Goal: Task Accomplishment & Management: Manage account settings

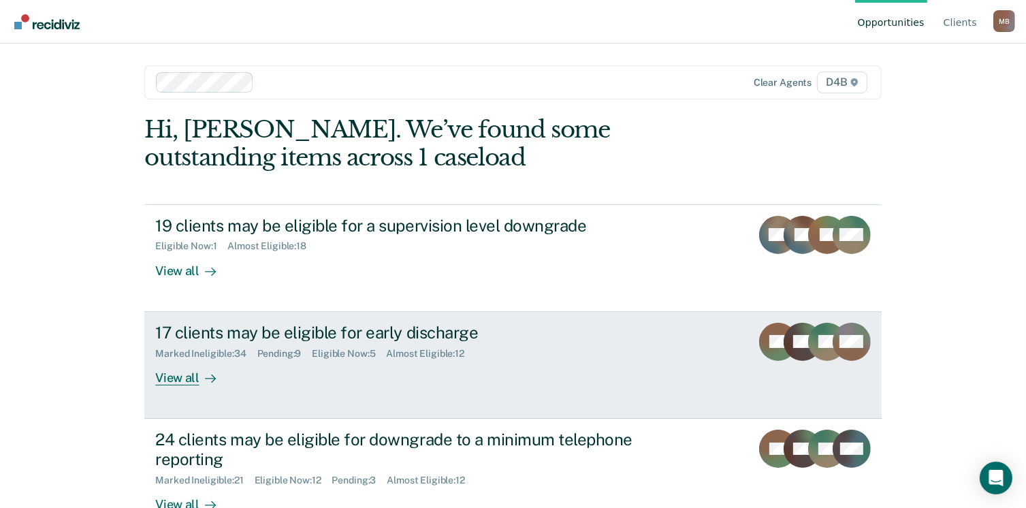
click at [300, 338] on div "17 clients may be eligible for early discharge" at bounding box center [394, 333] width 478 height 20
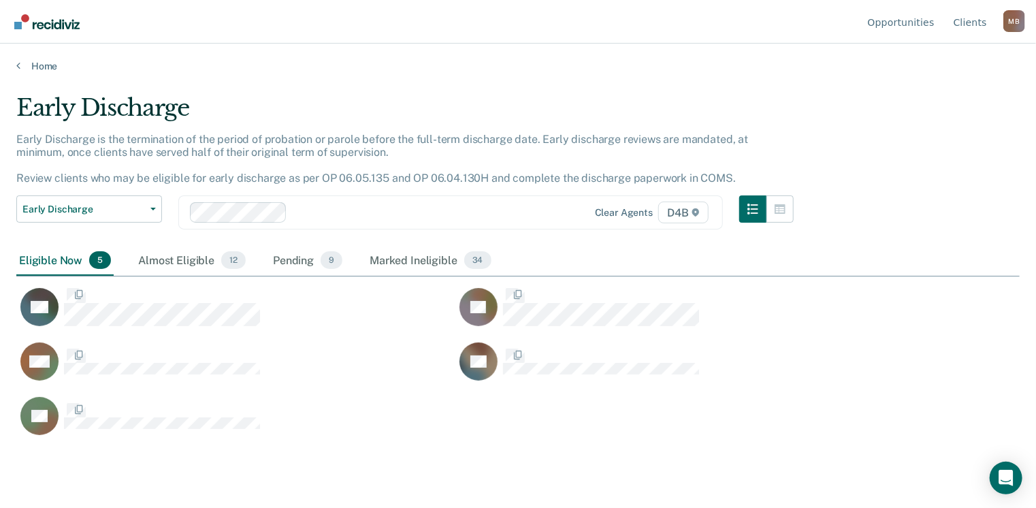
scroll to position [302, 993]
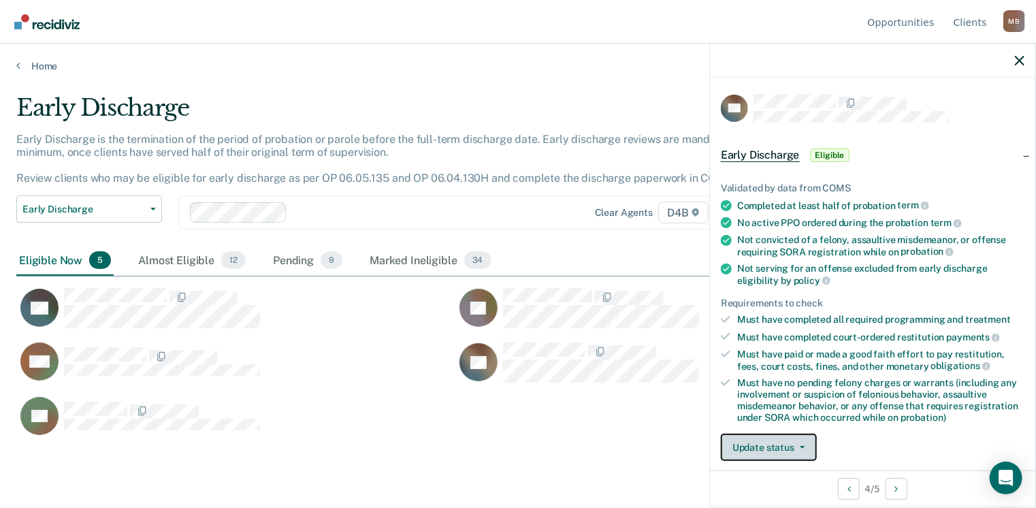
click at [779, 445] on button "Update status" at bounding box center [769, 447] width 96 height 27
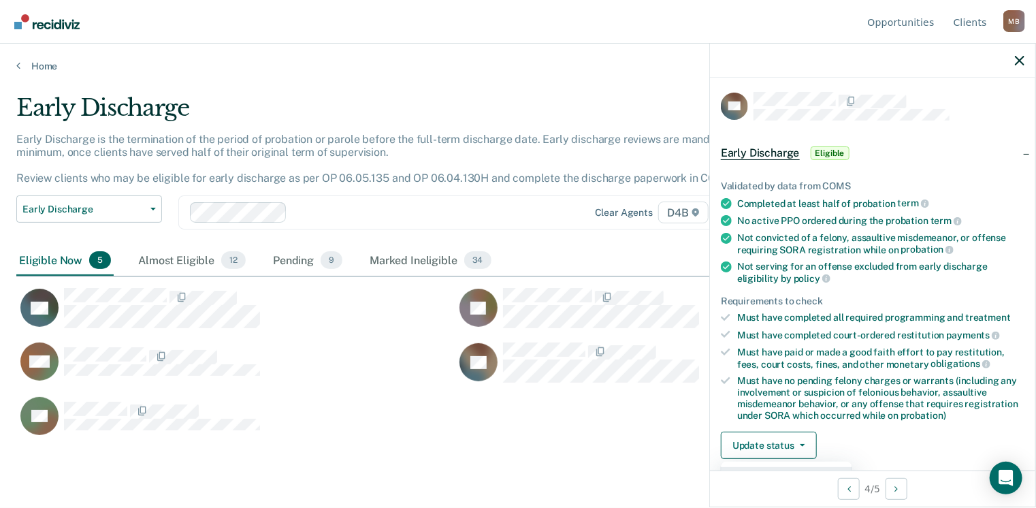
scroll to position [274, 0]
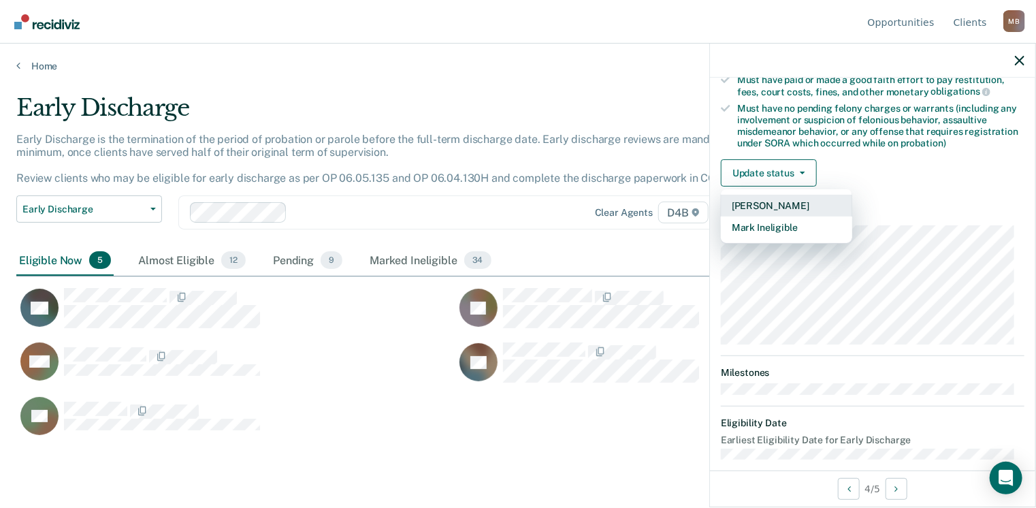
click at [794, 205] on button "[PERSON_NAME]" at bounding box center [786, 206] width 131 height 22
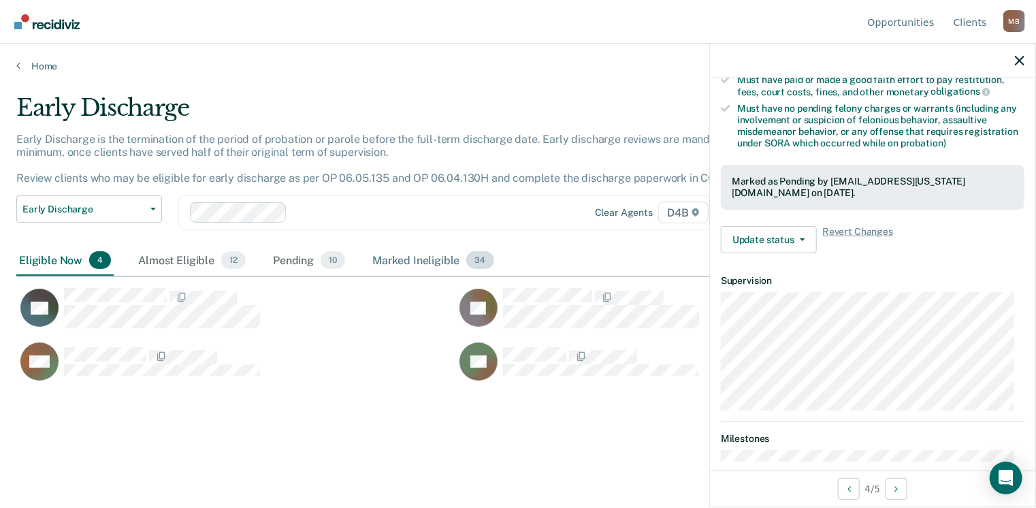
click at [413, 251] on div "Marked Ineligible 34" at bounding box center [433, 261] width 127 height 30
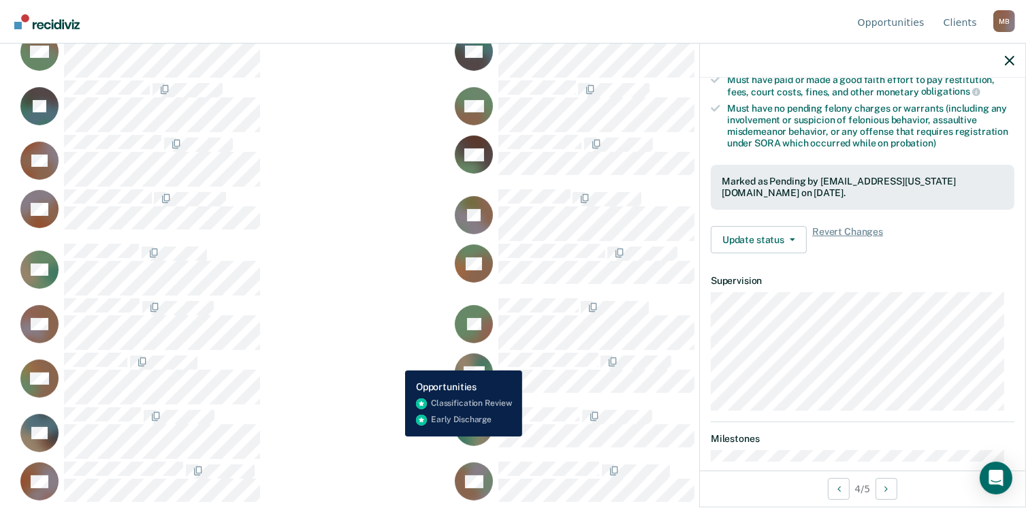
scroll to position [340, 0]
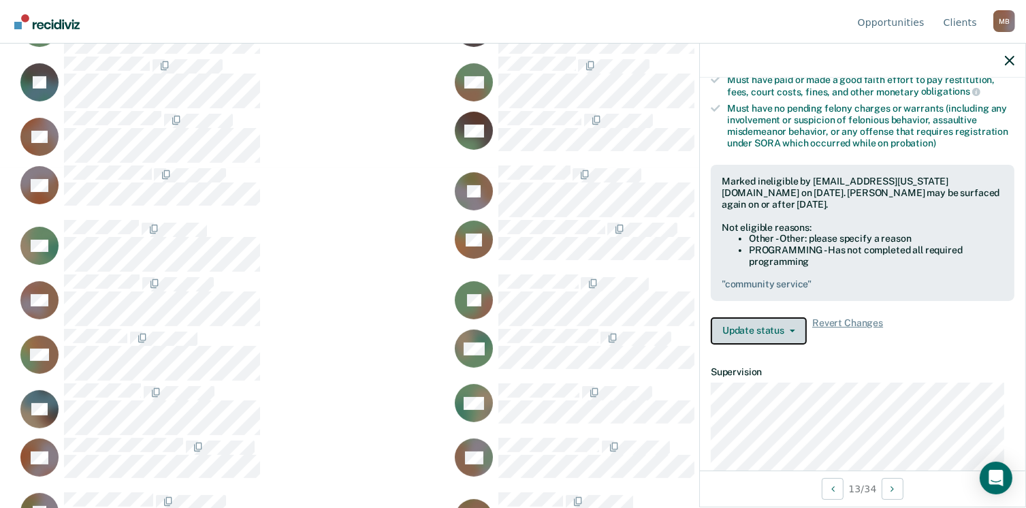
click at [754, 334] on button "Update status" at bounding box center [759, 330] width 96 height 27
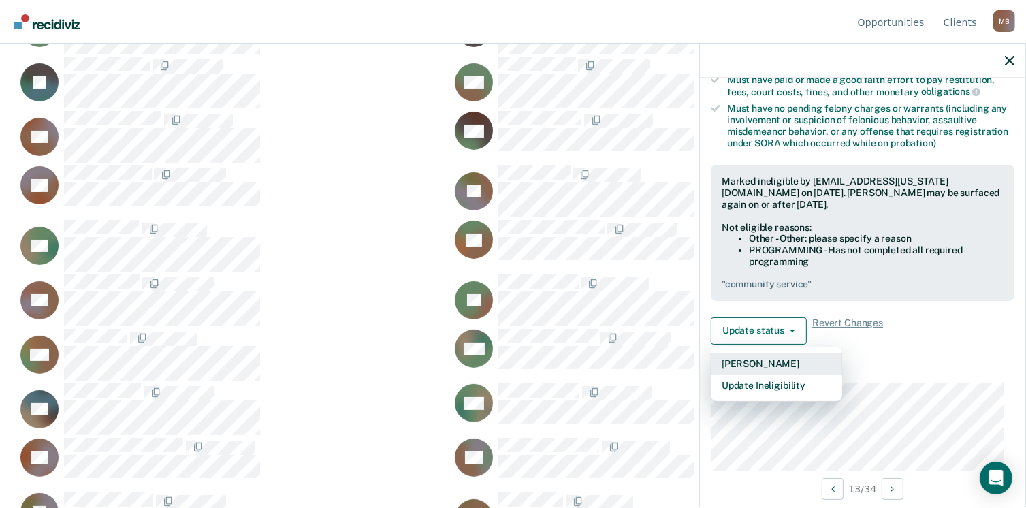
click at [775, 368] on button "[PERSON_NAME]" at bounding box center [776, 364] width 131 height 22
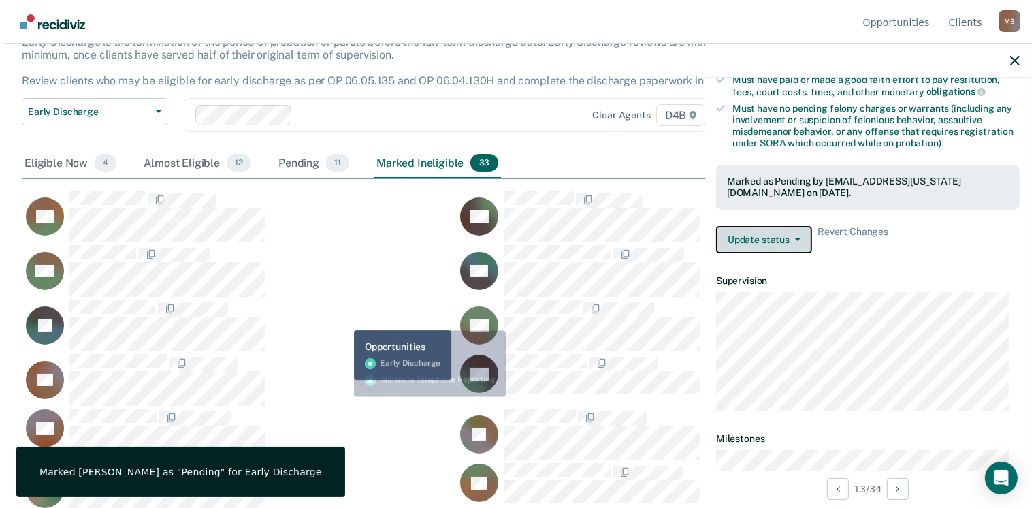
scroll to position [0, 0]
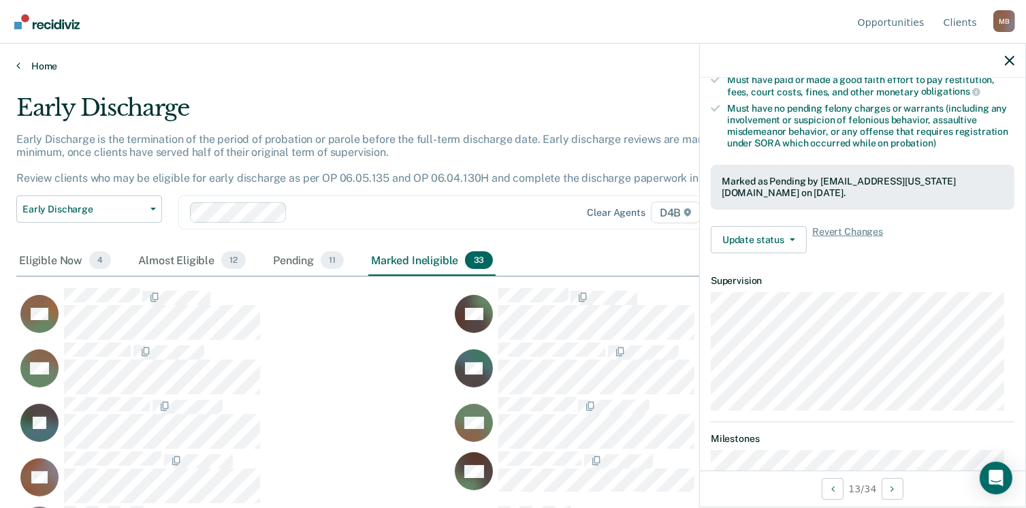
click at [19, 69] on link "Home" at bounding box center [512, 66] width 993 height 12
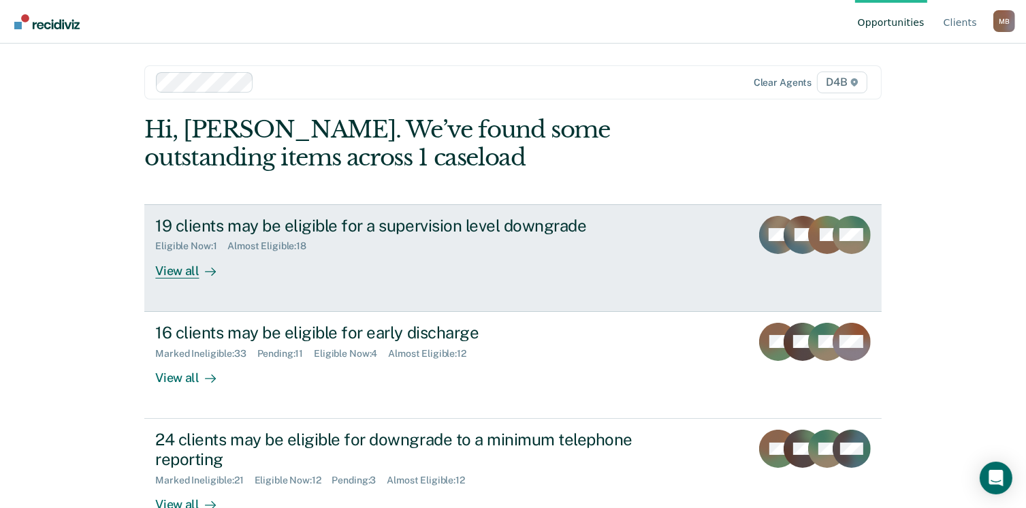
click at [178, 268] on div "View all" at bounding box center [193, 265] width 76 height 27
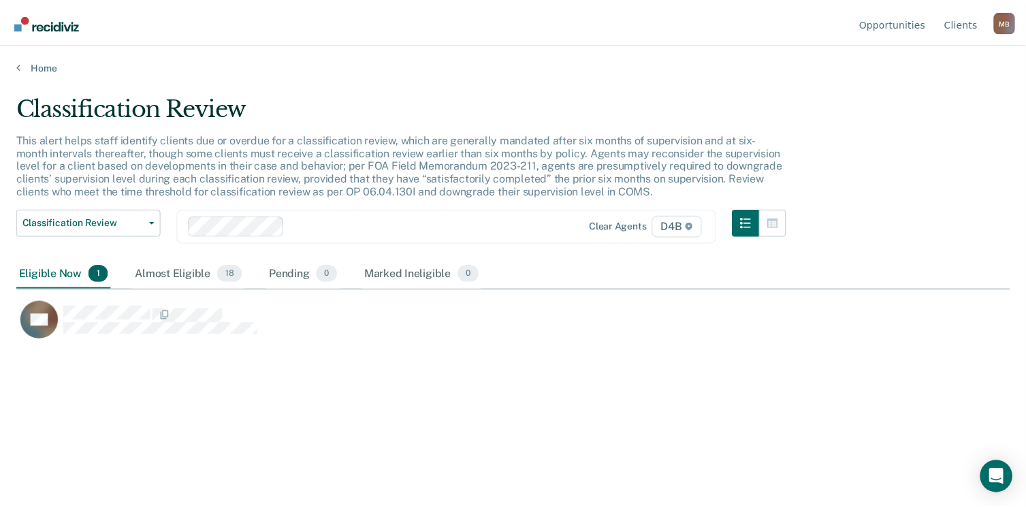
scroll to position [302, 993]
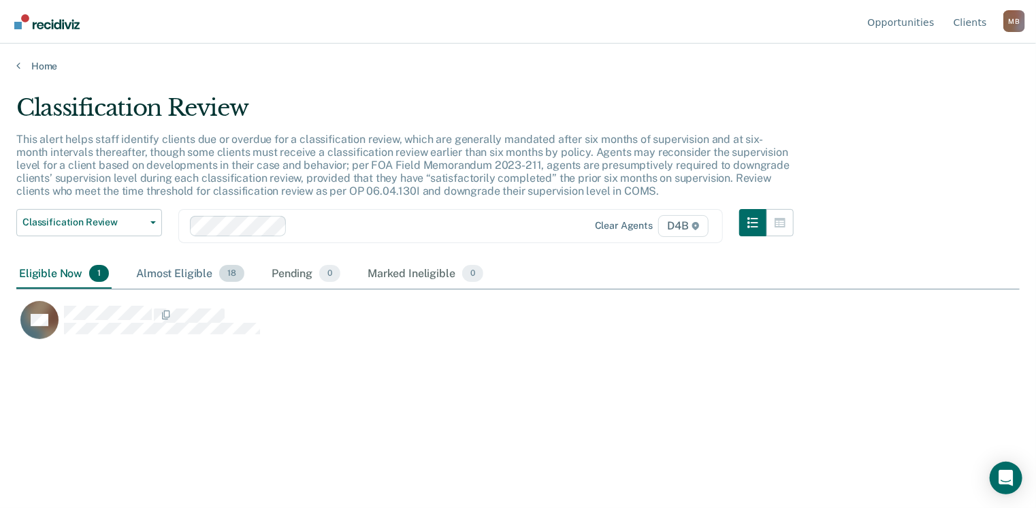
click at [174, 270] on div "Almost Eligible 18" at bounding box center [190, 274] width 114 height 30
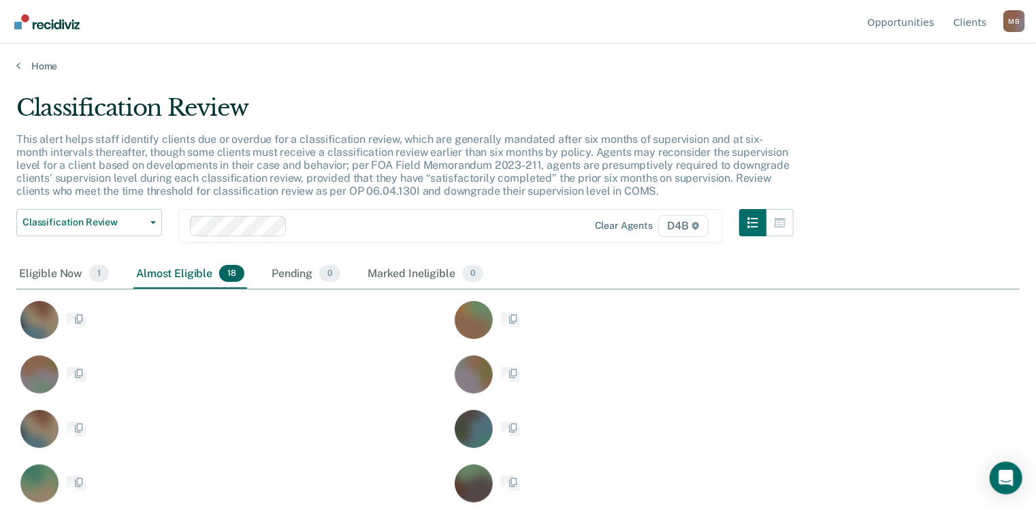
scroll to position [302, 983]
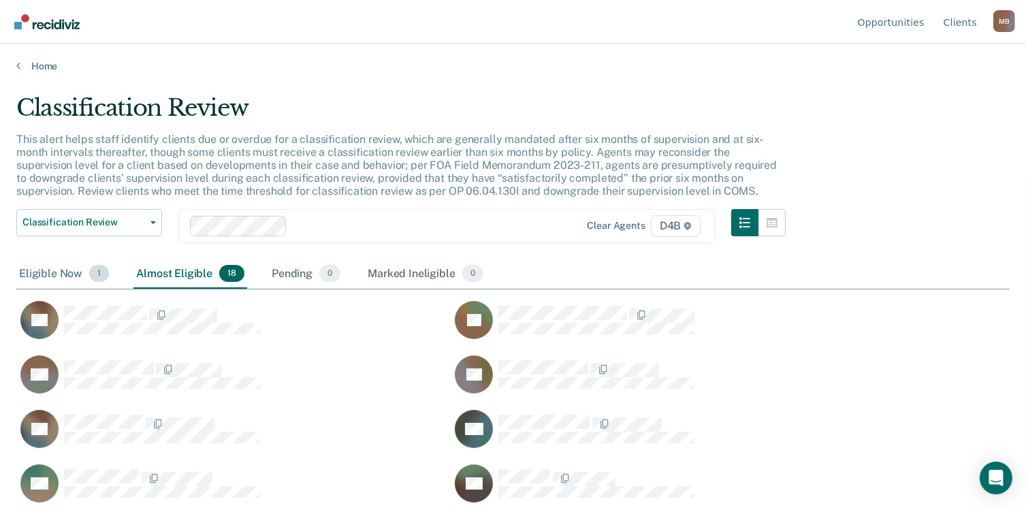
click at [52, 270] on div "Eligible Now 1" at bounding box center [63, 274] width 95 height 30
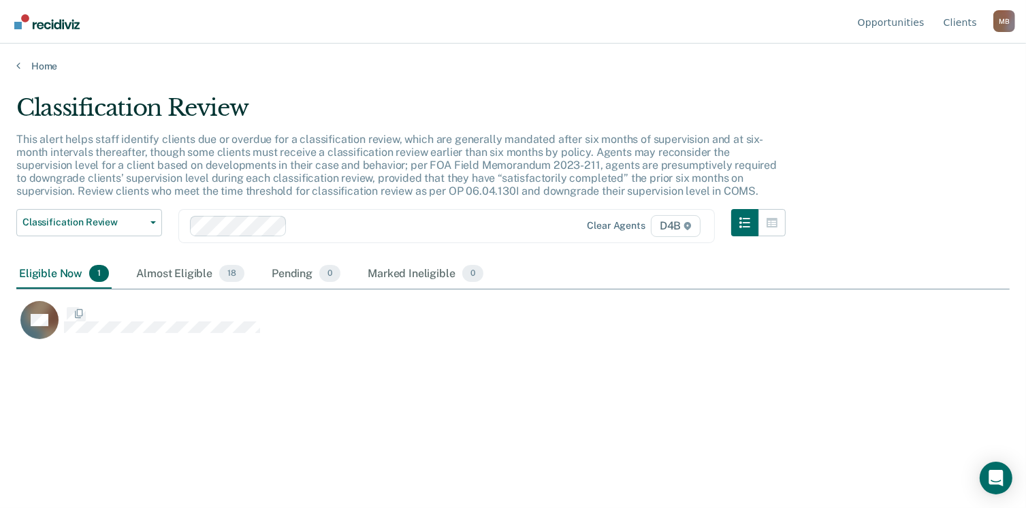
scroll to position [302, 993]
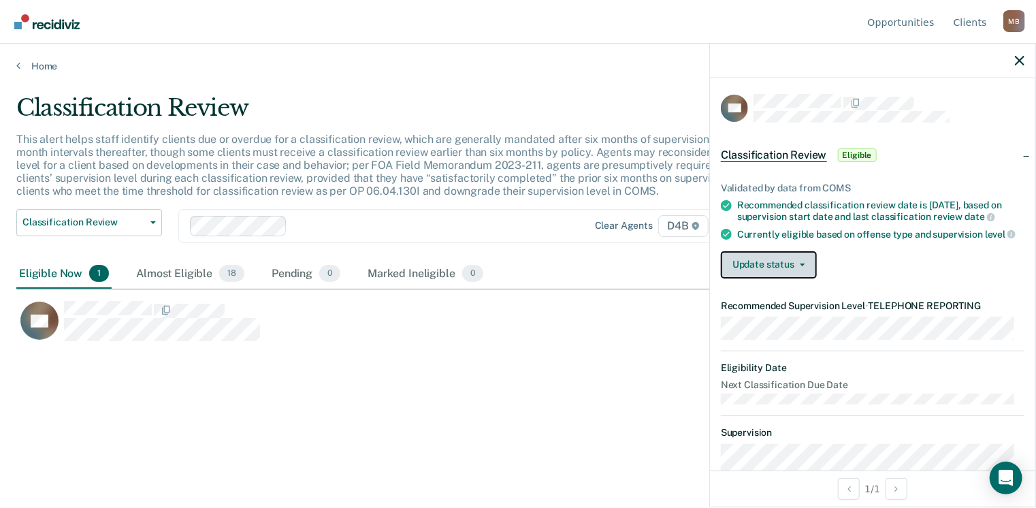
click at [777, 276] on button "Update status" at bounding box center [769, 264] width 96 height 27
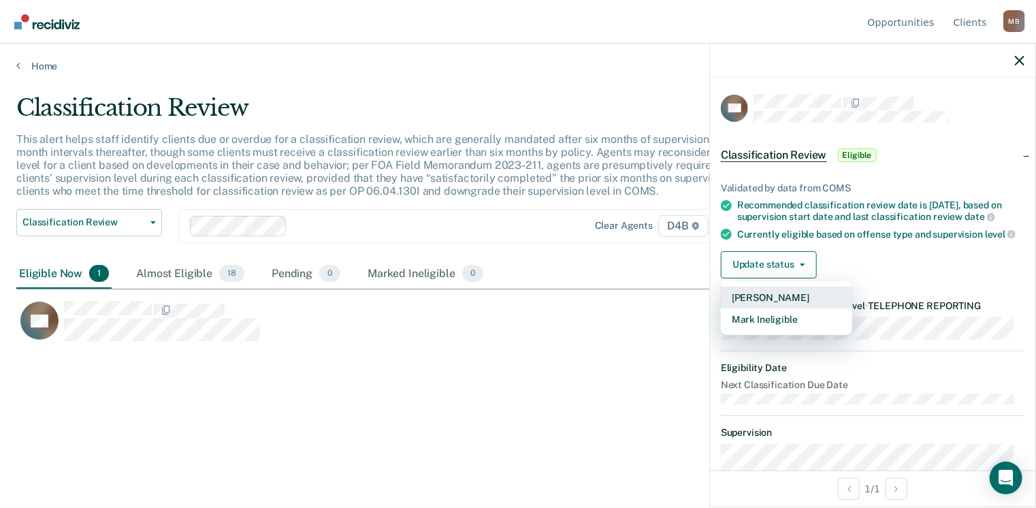
click at [804, 306] on button "[PERSON_NAME]" at bounding box center [786, 298] width 131 height 22
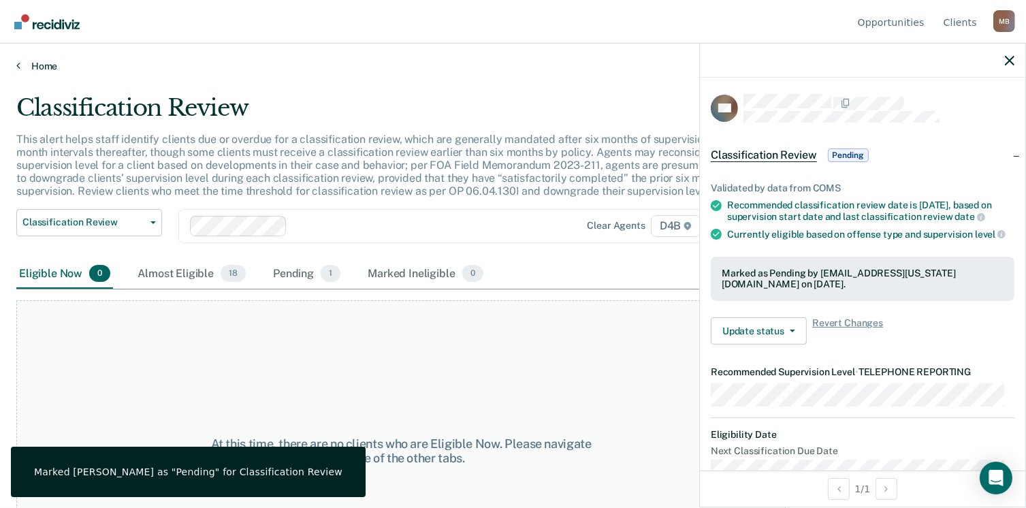
click at [29, 69] on link "Home" at bounding box center [512, 66] width 993 height 12
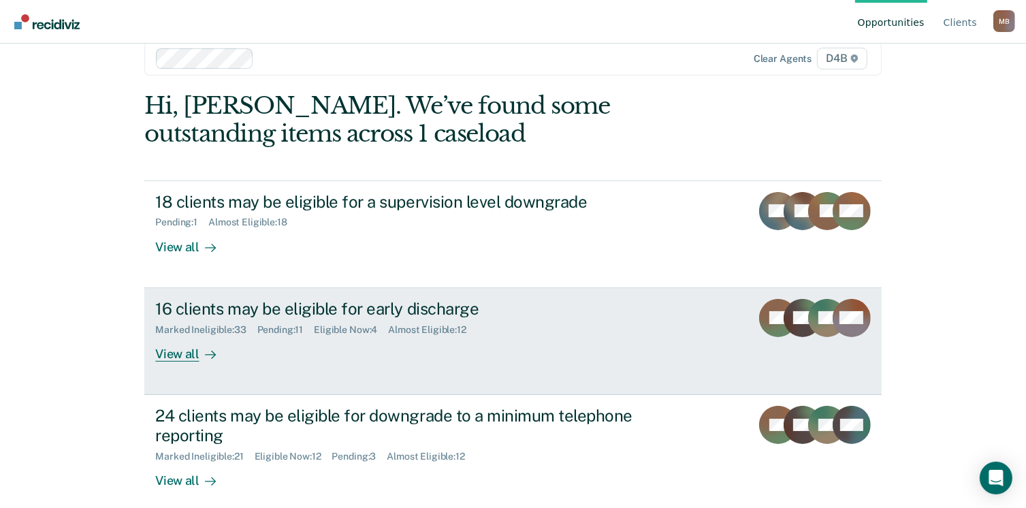
scroll to position [36, 0]
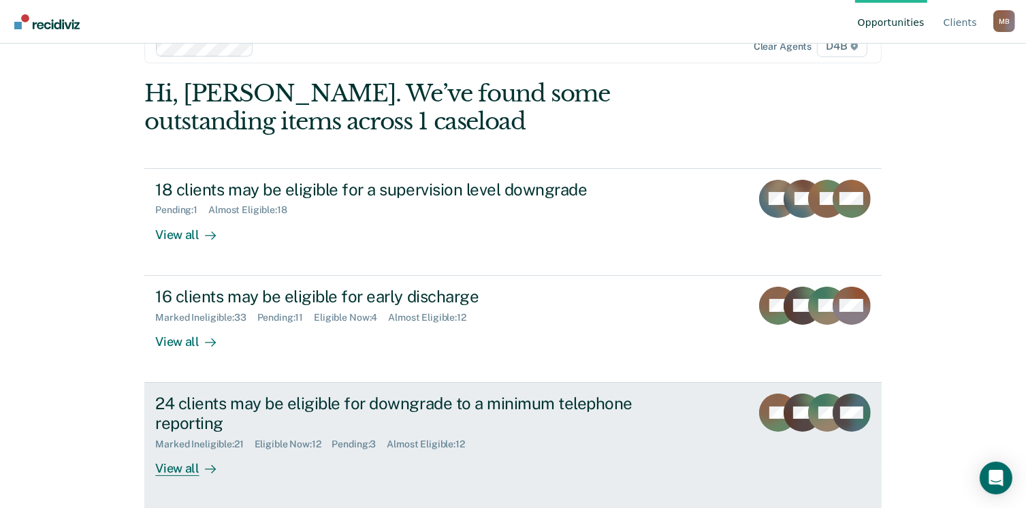
click at [184, 469] on div "View all" at bounding box center [193, 462] width 76 height 27
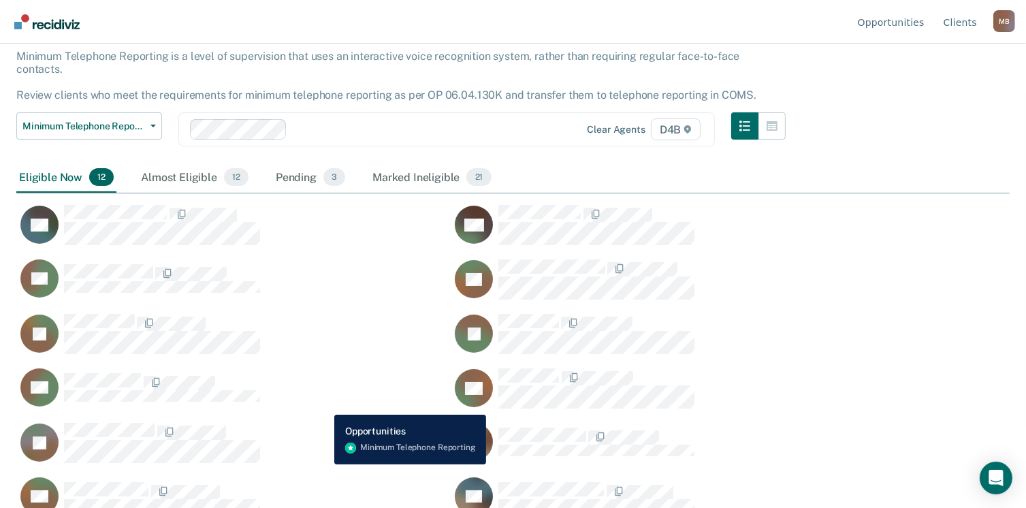
scroll to position [91, 0]
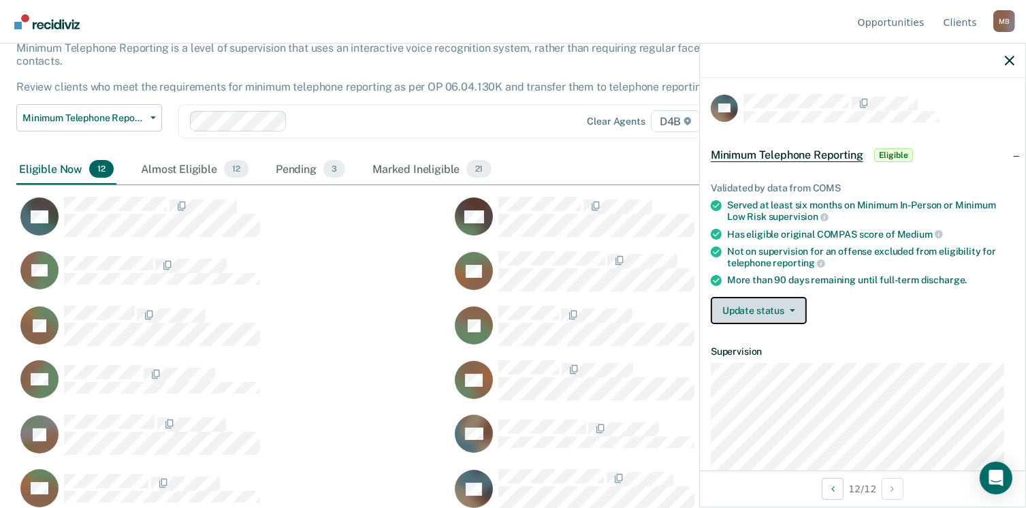
click at [762, 309] on button "Update status" at bounding box center [759, 310] width 96 height 27
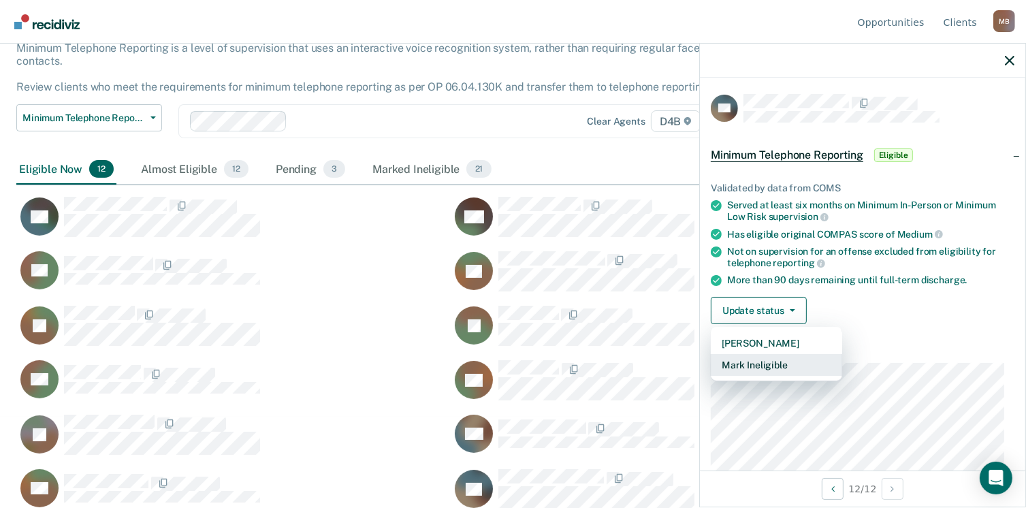
click at [773, 363] on button "Mark Ineligible" at bounding box center [776, 365] width 131 height 22
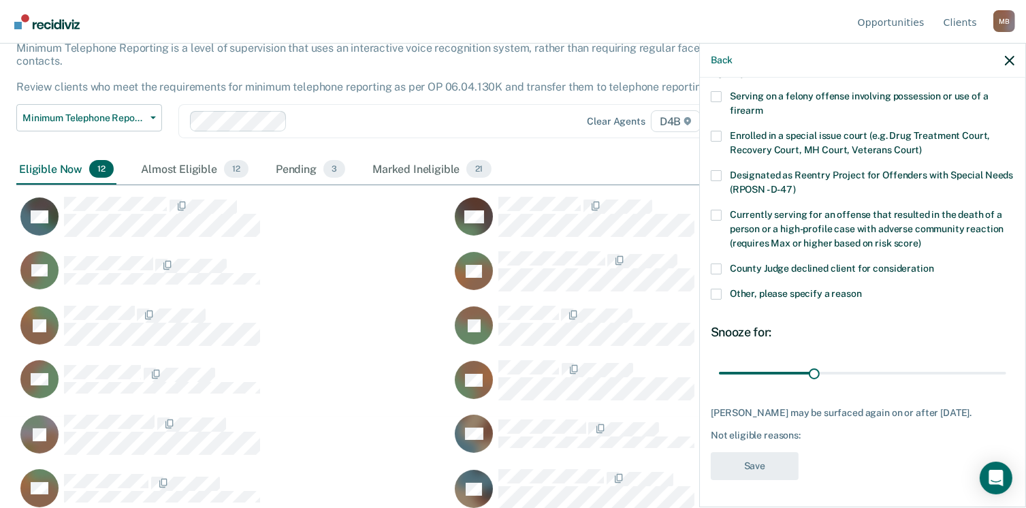
scroll to position [99, 0]
click at [722, 289] on label "Other, please specify a reason" at bounding box center [863, 296] width 304 height 14
click at [862, 289] on input "Other, please specify a reason" at bounding box center [862, 289] width 0 height 0
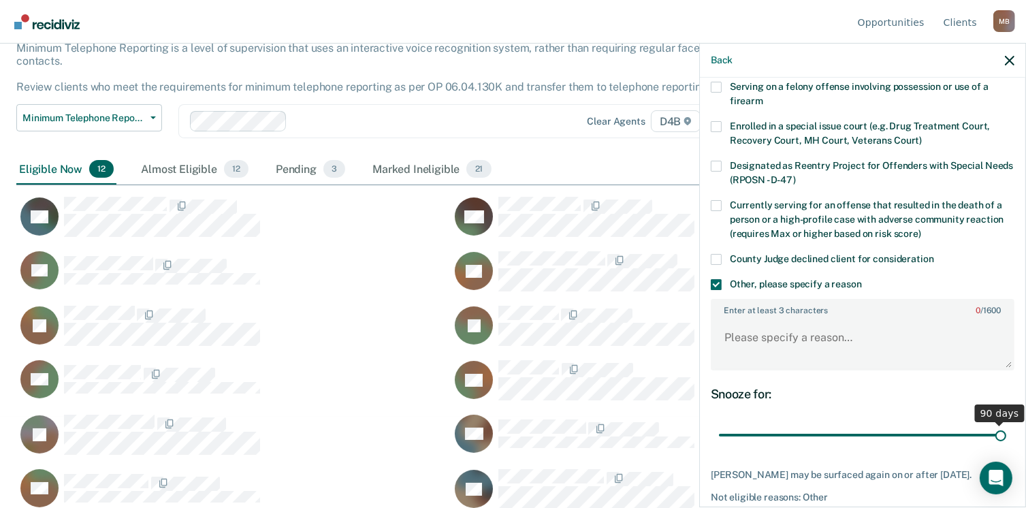
drag, startPoint x: 811, startPoint y: 434, endPoint x: 1007, endPoint y: 431, distance: 196.1
type input "90"
click at [1006, 431] on input "range" at bounding box center [862, 435] width 287 height 24
click at [808, 329] on textarea "Enter at least 3 characters 0 / 1600" at bounding box center [862, 344] width 301 height 50
click at [840, 340] on textarea "Defendant prefers to" at bounding box center [862, 344] width 301 height 50
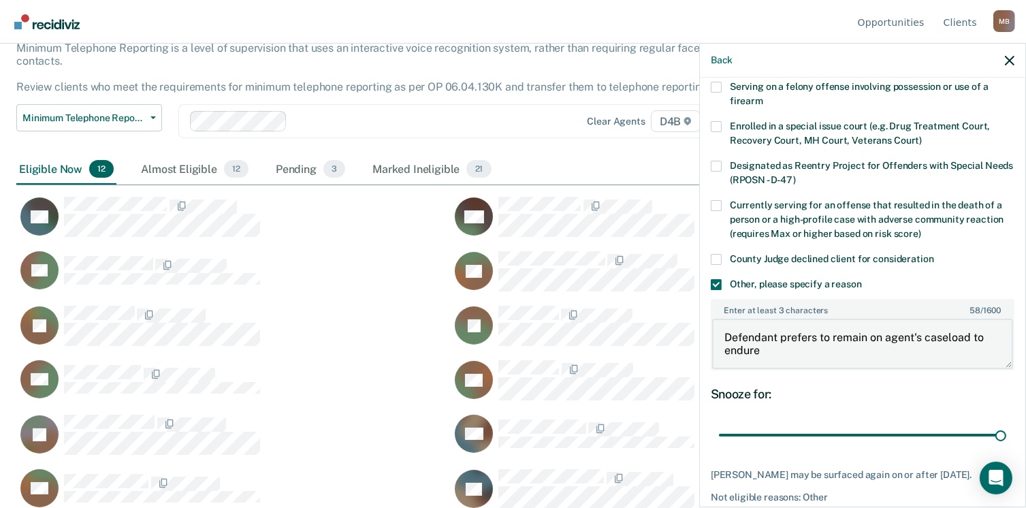
click at [969, 334] on textarea "Defendant prefers to remain on agent's caseload to endure" at bounding box center [862, 344] width 301 height 50
click at [863, 352] on textarea "Defendant prefers to remain on agent's caseload. He is concenerned to endure" at bounding box center [862, 344] width 301 height 50
click at [803, 354] on textarea "Defendant prefers to remain on agent's caseload. He is concentered" at bounding box center [862, 344] width 301 height 50
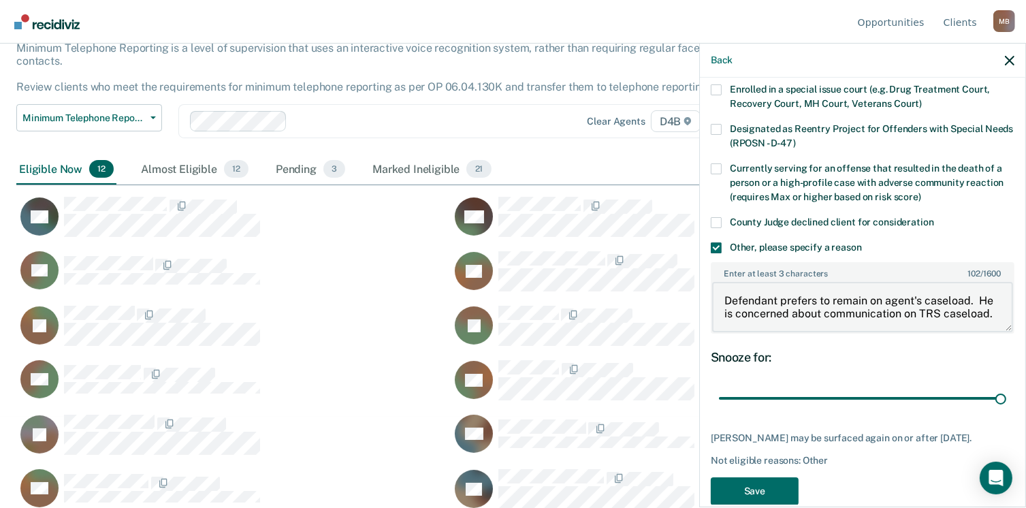
scroll to position [170, 0]
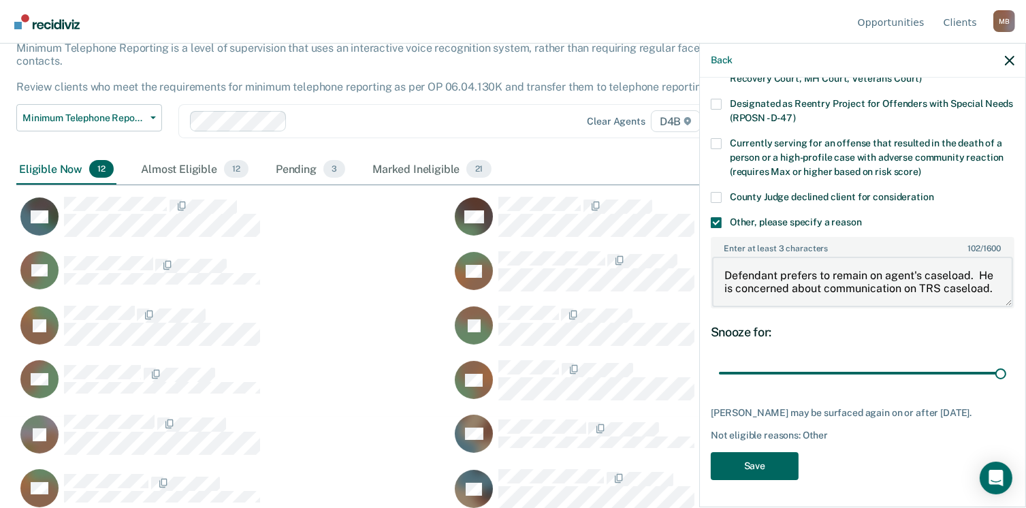
type textarea "Defendant prefers to remain on agent's caseload. He is concerned about communic…"
click at [767, 461] on button "Save" at bounding box center [755, 466] width 88 height 28
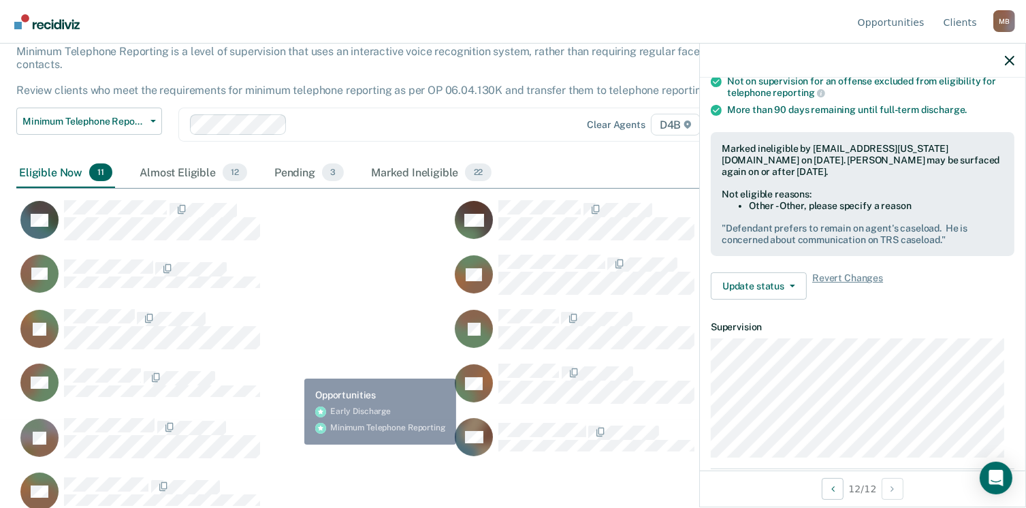
scroll to position [91, 0]
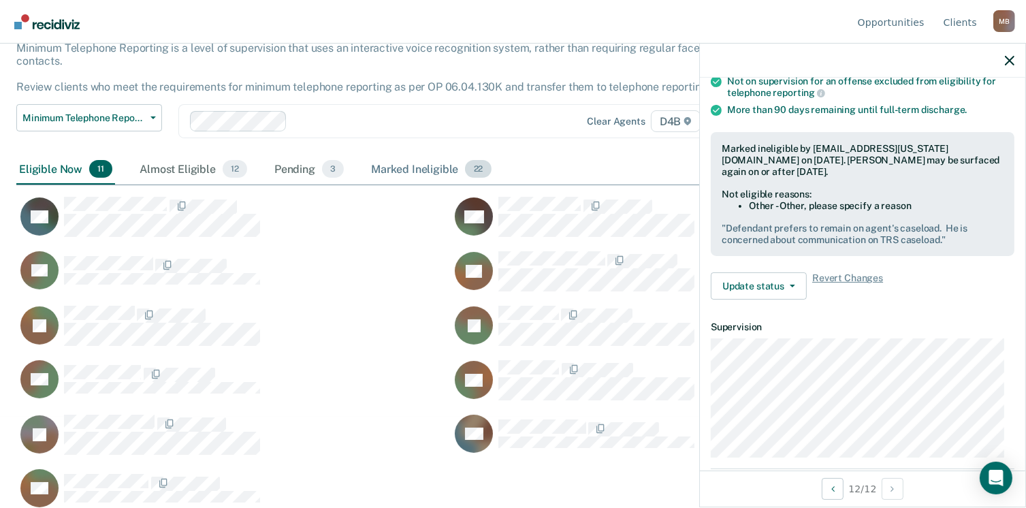
click at [382, 155] on div "Marked Ineligible 22" at bounding box center [430, 170] width 125 height 30
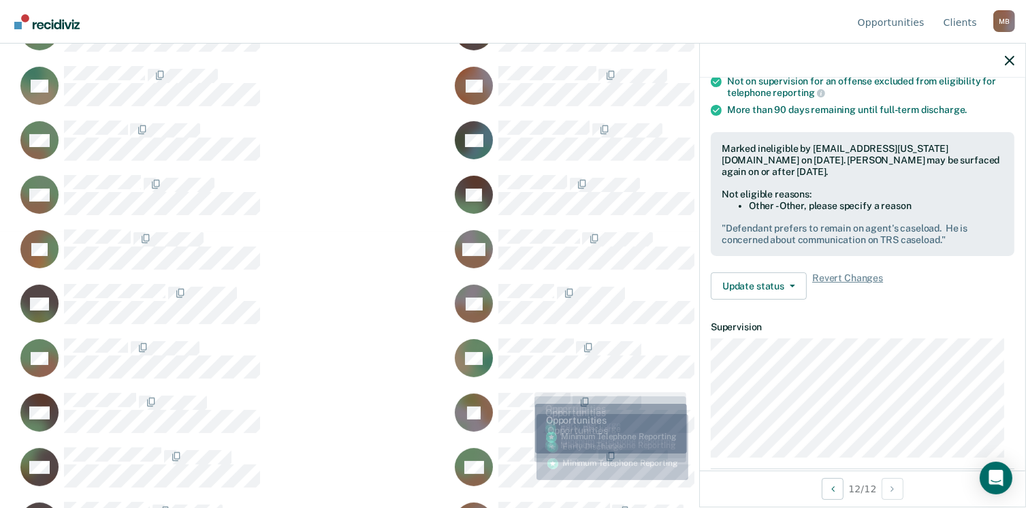
scroll to position [159, 0]
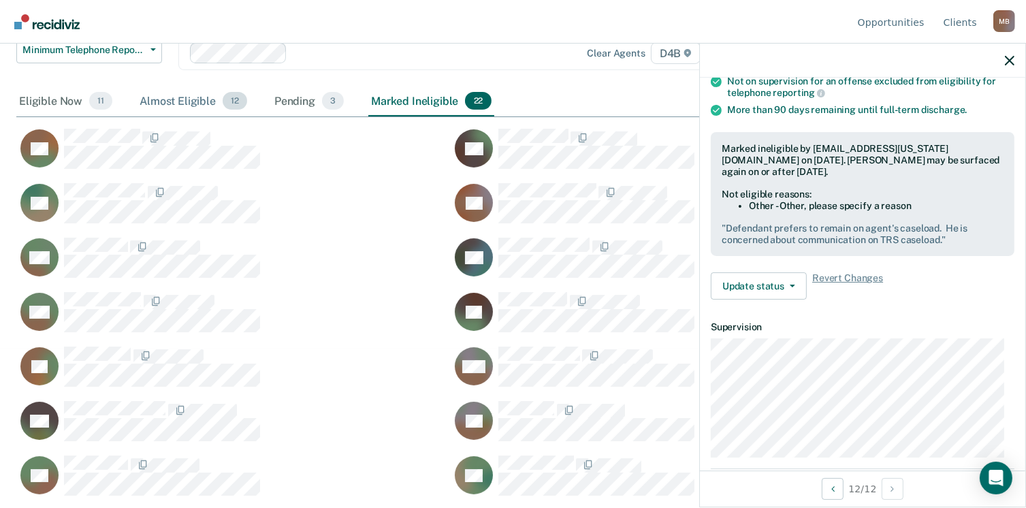
click at [202, 93] on div "Almost Eligible 12" at bounding box center [193, 101] width 113 height 30
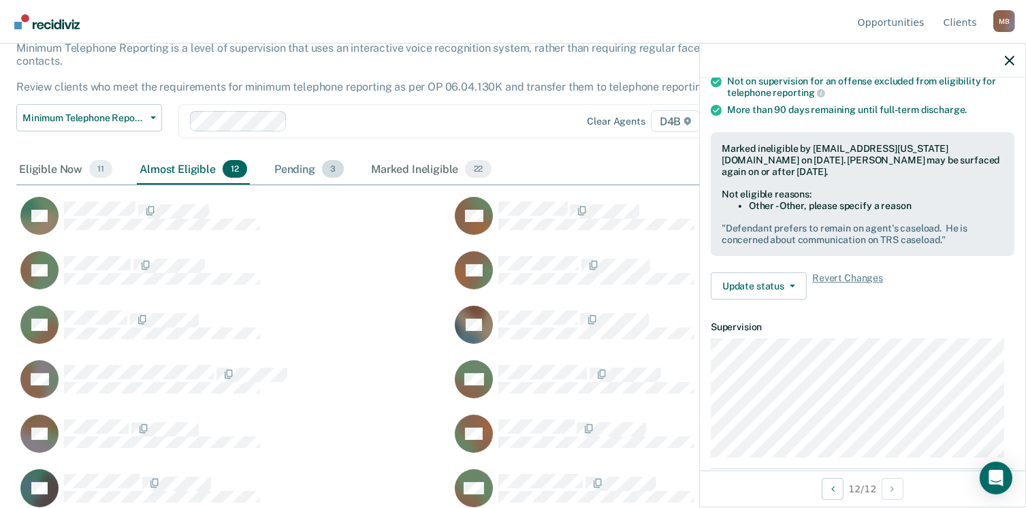
click at [308, 161] on div "Pending 3" at bounding box center [309, 170] width 75 height 30
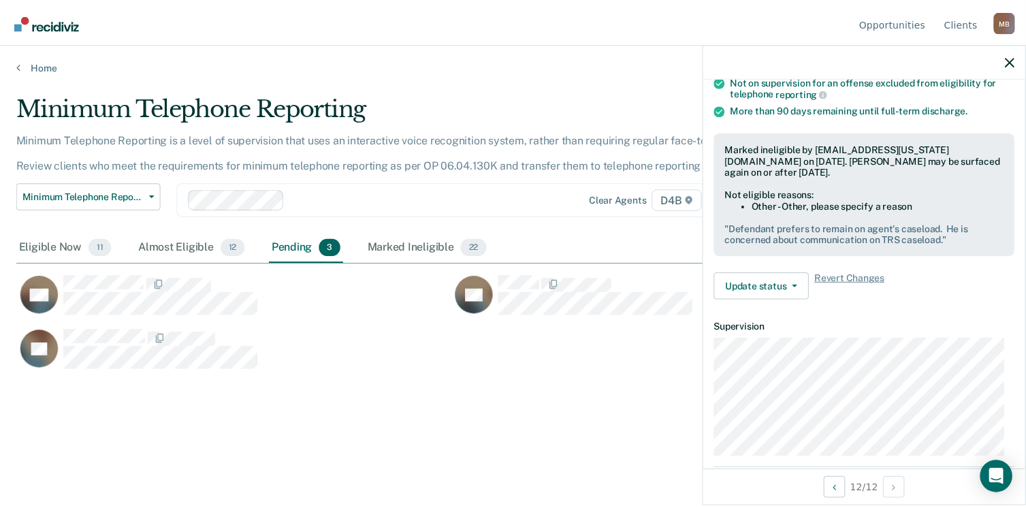
scroll to position [302, 993]
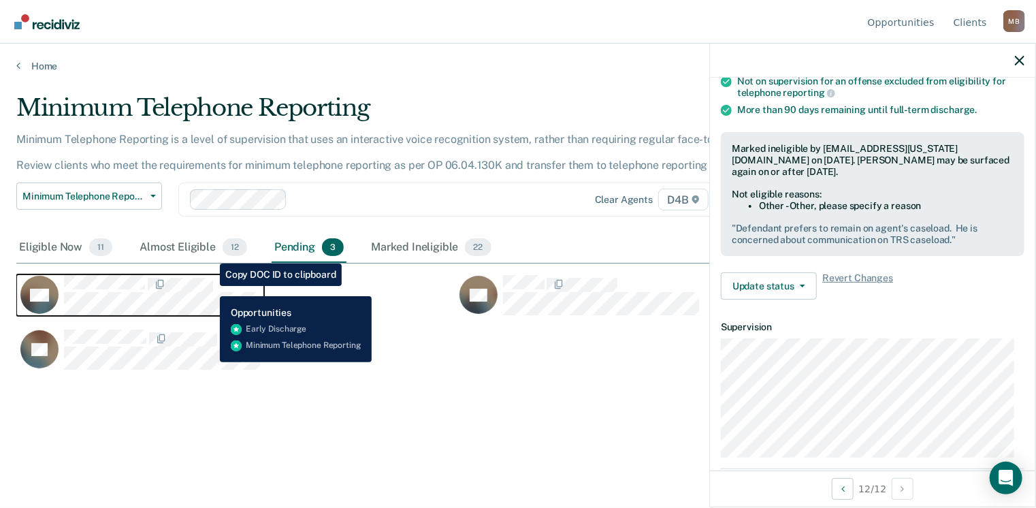
click at [210, 286] on div "CaseloadOpportunityCell-0791619" at bounding box center [162, 283] width 196 height 17
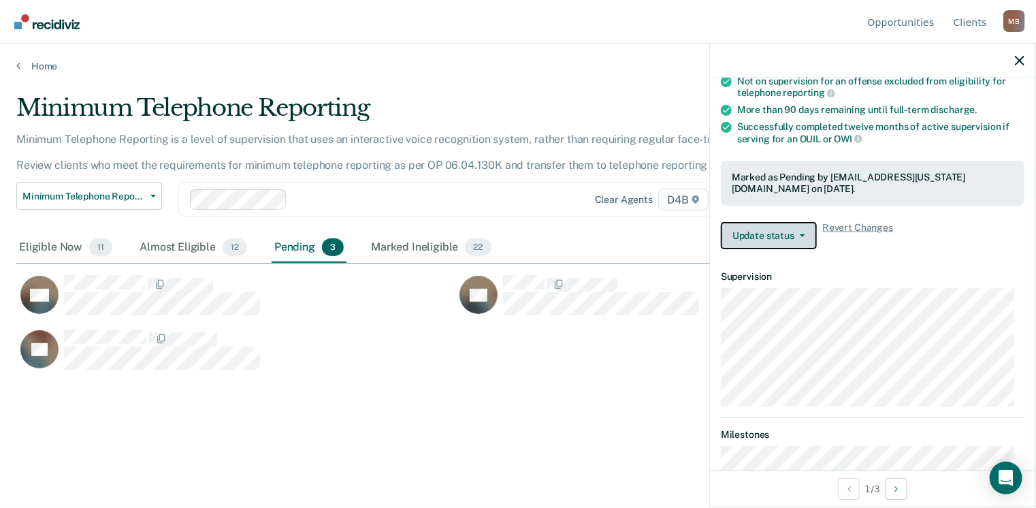
click at [788, 233] on button "Update status" at bounding box center [769, 235] width 96 height 27
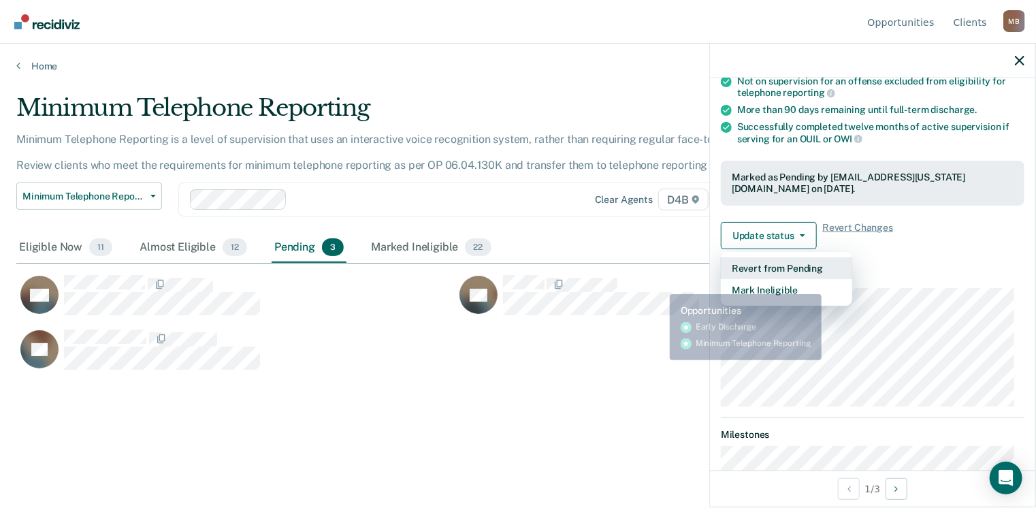
drag, startPoint x: 766, startPoint y: 278, endPoint x: 542, endPoint y: 360, distance: 238.4
click at [542, 360] on body "Looks like you’re using Internet Explorer 11. For faster loading and a better e…" at bounding box center [518, 254] width 1036 height 508
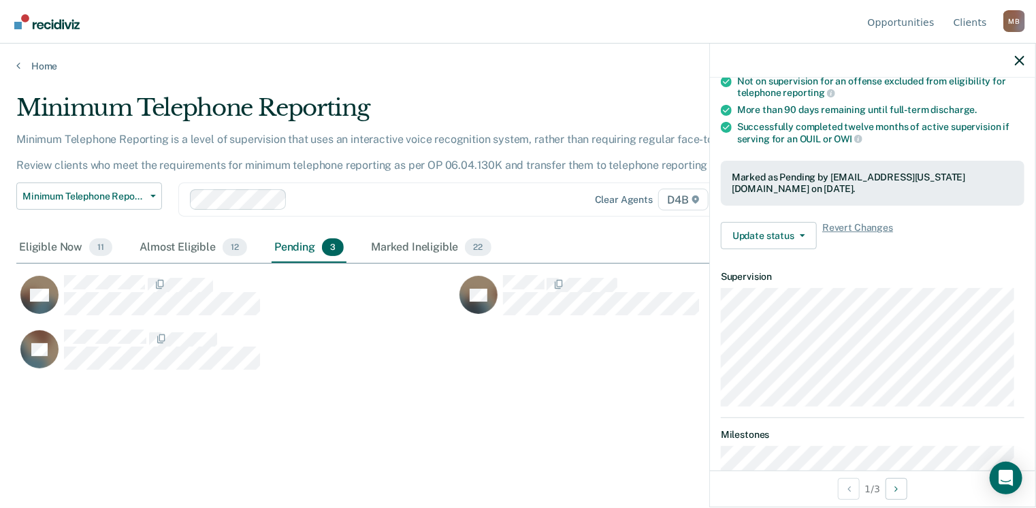
click at [521, 392] on div "Minimum Telephone Reporting Minimum Telephone Reporting is a level of supervisi…" at bounding box center [517, 250] width 1003 height 312
click at [28, 67] on link "Home" at bounding box center [517, 66] width 1003 height 12
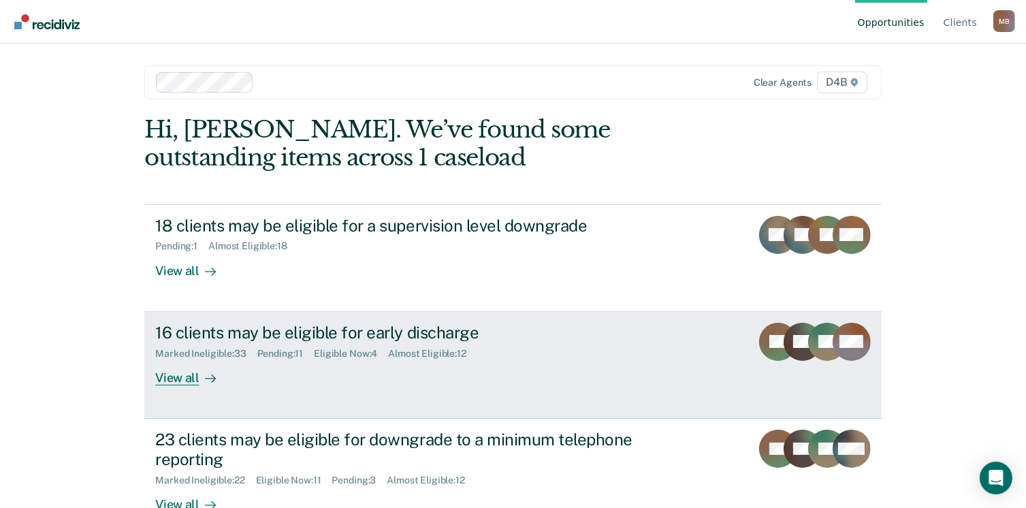
click at [174, 371] on div "View all" at bounding box center [193, 372] width 76 height 27
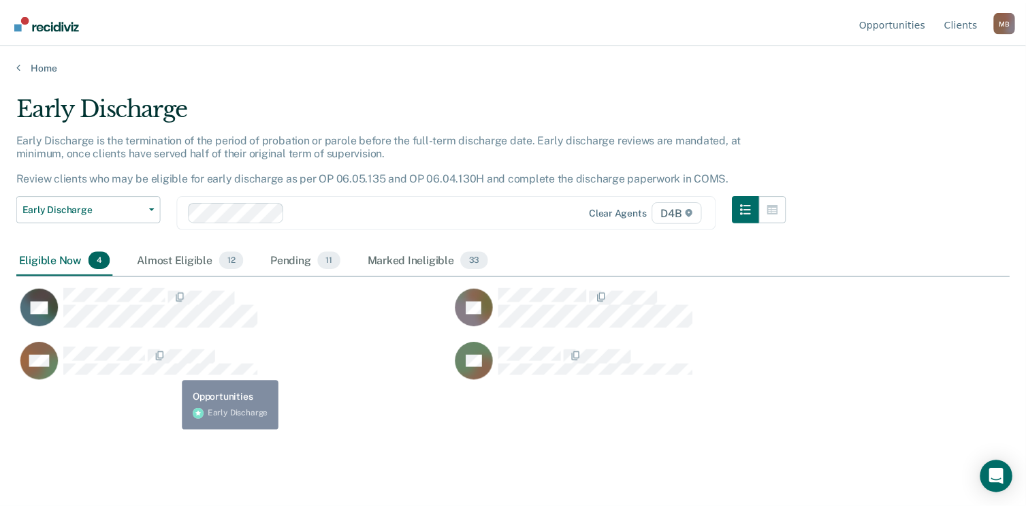
scroll to position [302, 993]
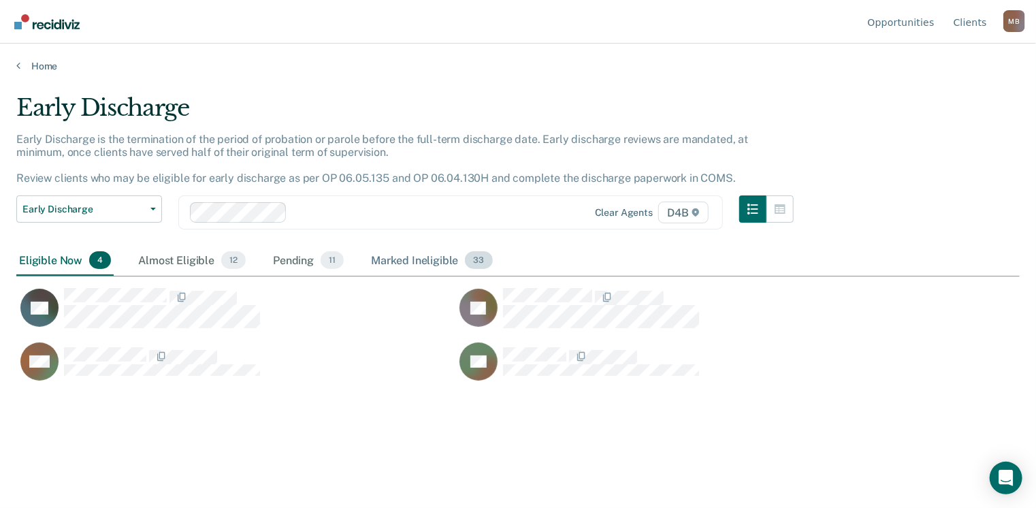
click at [400, 257] on div "Marked Ineligible 33" at bounding box center [431, 261] width 127 height 30
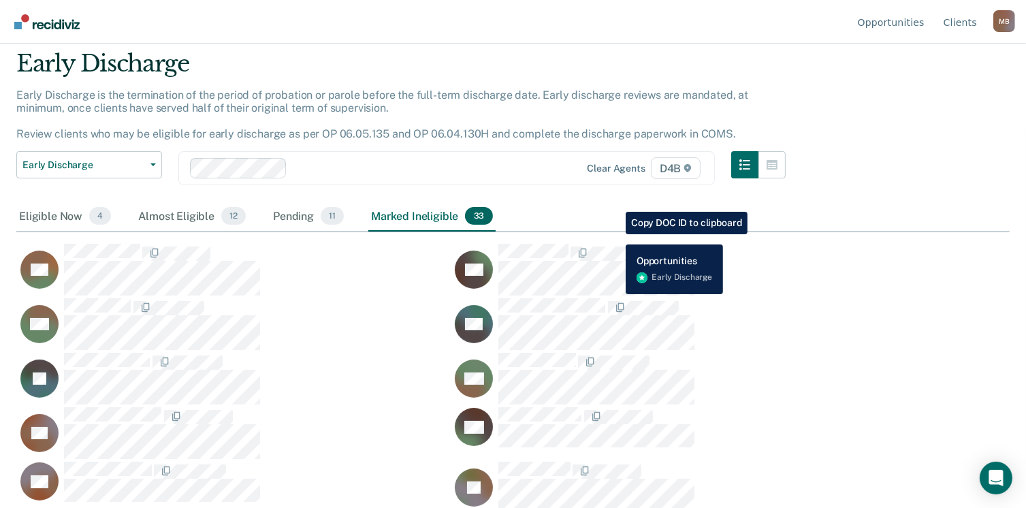
scroll to position [22, 0]
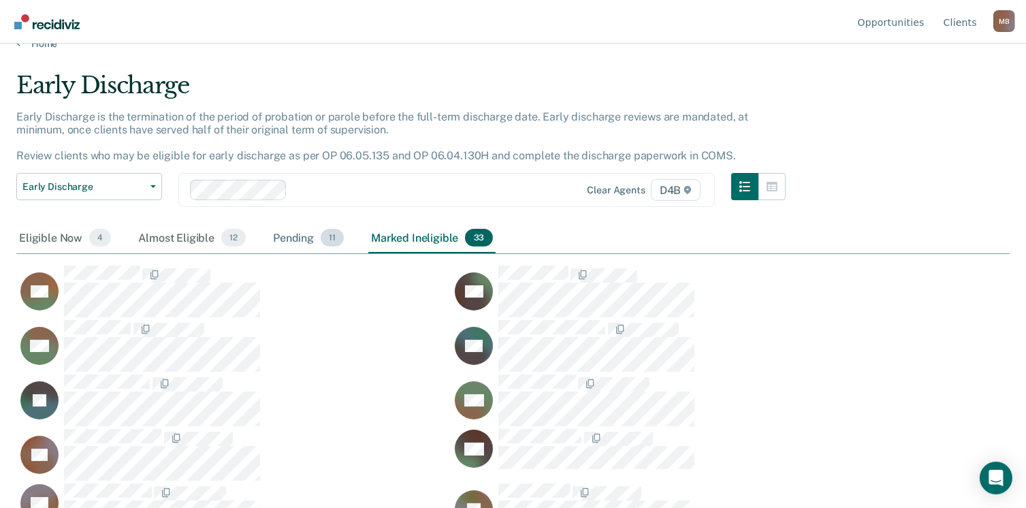
click at [305, 236] on div "Pending 11" at bounding box center [308, 238] width 76 height 30
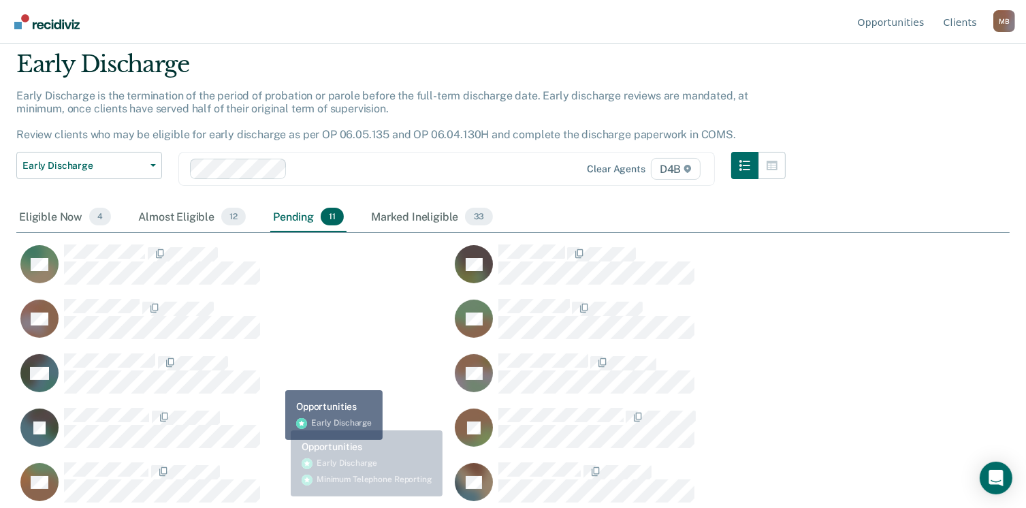
scroll to position [0, 0]
